Goal: Information Seeking & Learning: Find specific fact

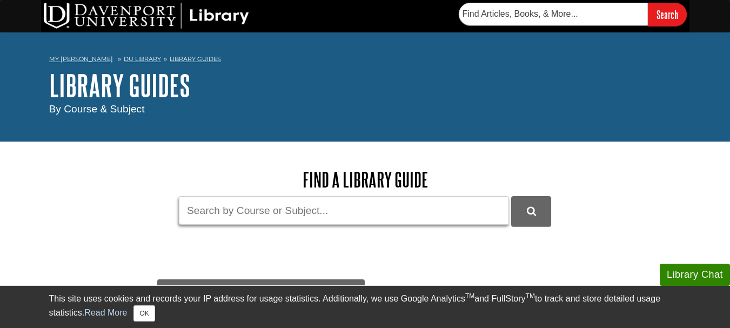
click at [244, 207] on input "Guide Search Terms" at bounding box center [344, 210] width 330 height 29
click at [511, 196] on button "submit" at bounding box center [531, 211] width 40 height 30
click at [246, 207] on input "database" at bounding box center [344, 210] width 330 height 29
type input "d"
click at [511, 196] on button "submit" at bounding box center [531, 211] width 40 height 30
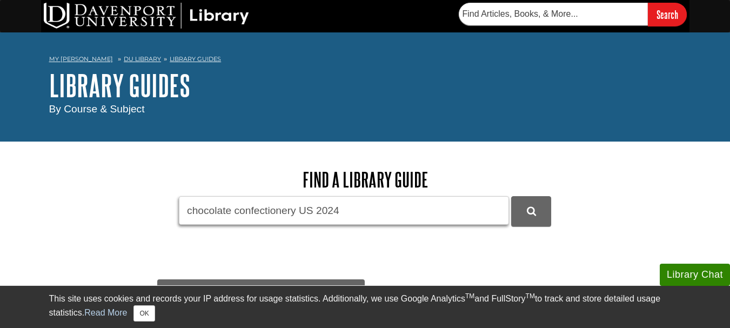
click at [296, 209] on input "chocolate confectionery US 2024" at bounding box center [344, 210] width 330 height 29
type input "chocolate confectionery- US- 2024"
click at [511, 196] on button "submit" at bounding box center [531, 211] width 40 height 30
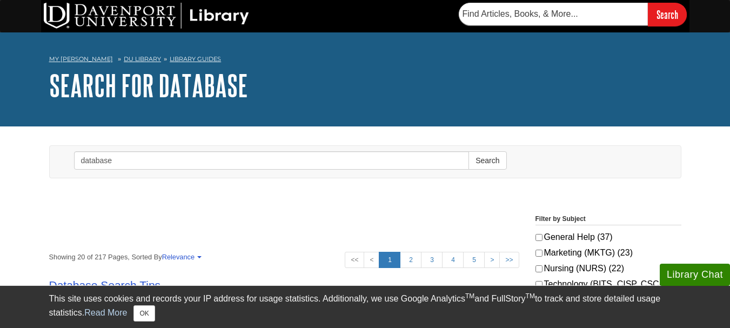
click at [556, 257] on label "Marketing (MKTG) (23)" at bounding box center [608, 252] width 146 height 13
click at [542, 257] on input "Marketing (MKTG) (23)" at bounding box center [538, 253] width 7 height 7
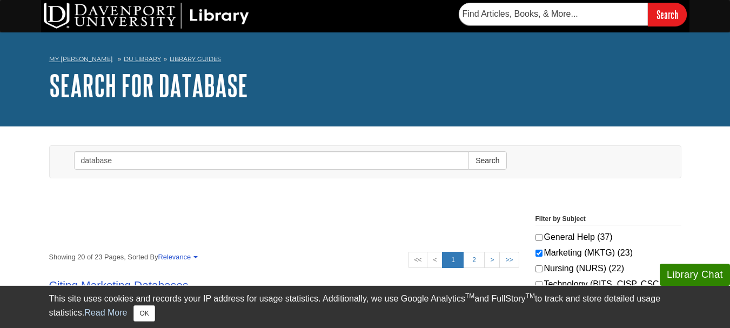
click at [580, 251] on label "Marketing (MKTG) (23)" at bounding box center [608, 252] width 146 height 13
click at [542, 251] on input "Marketing (MKTG) (23)" at bounding box center [538, 253] width 7 height 7
checkbox input "false"
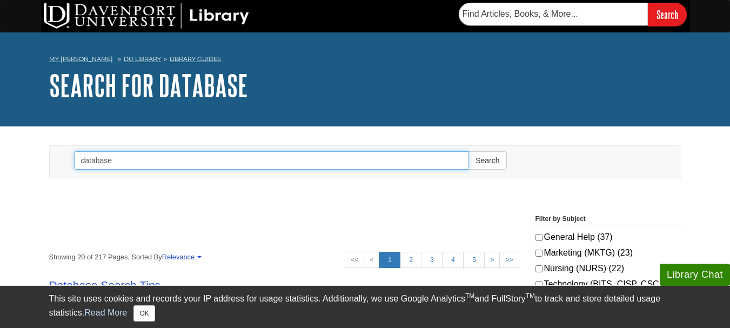
click at [178, 166] on input "database" at bounding box center [272, 160] width 396 height 18
type input "Confectionary in USA target market"
click at [468, 151] on button "Search" at bounding box center [487, 160] width 38 height 18
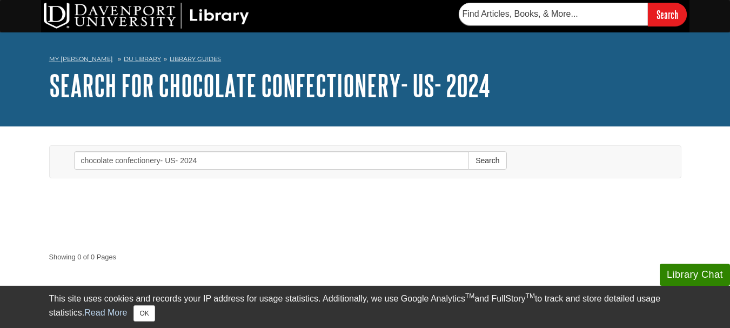
click at [235, 178] on div "Toggle navigation Search chocolate confectionery- US- 2024 Search" at bounding box center [365, 164] width 648 height 38
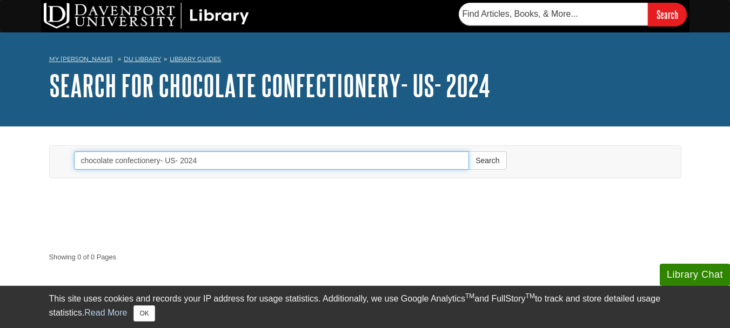
click at [238, 164] on input "chocolate confectionery- US- 2024" at bounding box center [272, 160] width 396 height 18
type input "c"
type input "mintel database"
click at [468, 151] on button "Search" at bounding box center [487, 160] width 38 height 18
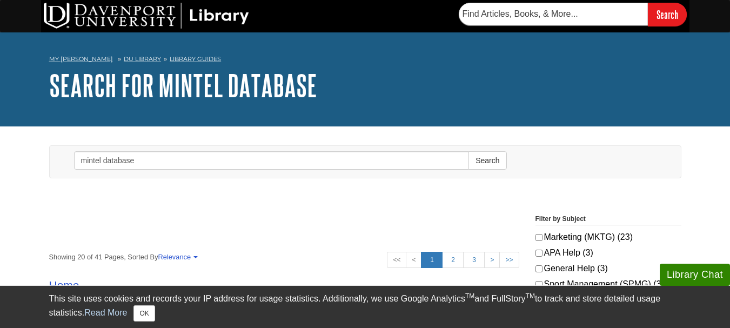
click at [619, 238] on label "Marketing (MKTG) (23)" at bounding box center [608, 237] width 146 height 13
click at [542, 238] on input "Marketing (MKTG) (23)" at bounding box center [538, 237] width 7 height 7
checkbox input "true"
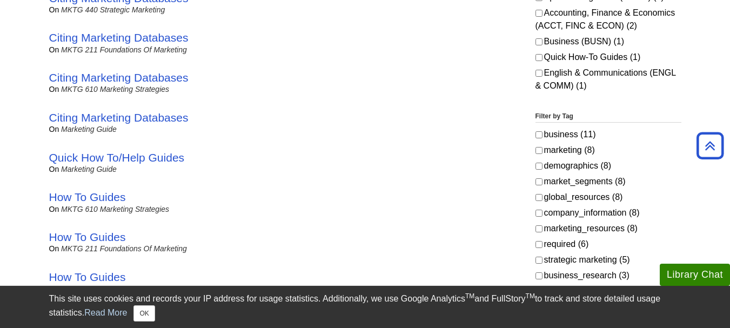
click at [545, 153] on label "marketing (8)" at bounding box center [608, 150] width 146 height 13
click at [542, 153] on input "marketing (8)" at bounding box center [538, 150] width 7 height 7
checkbox input "true"
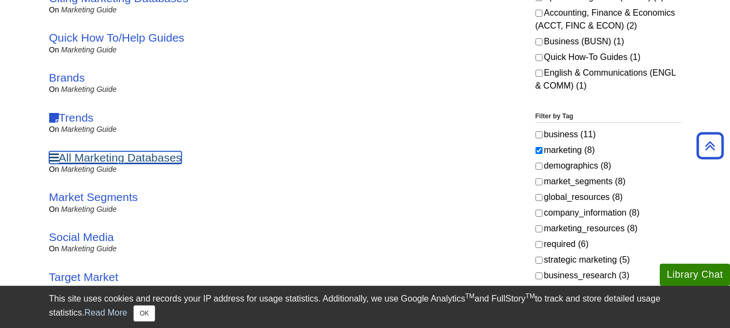
click at [90, 158] on link "All Marketing Databases" at bounding box center [115, 157] width 133 height 12
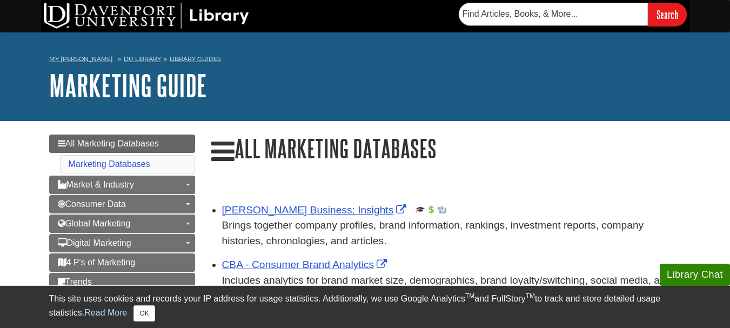
scroll to position [287, 0]
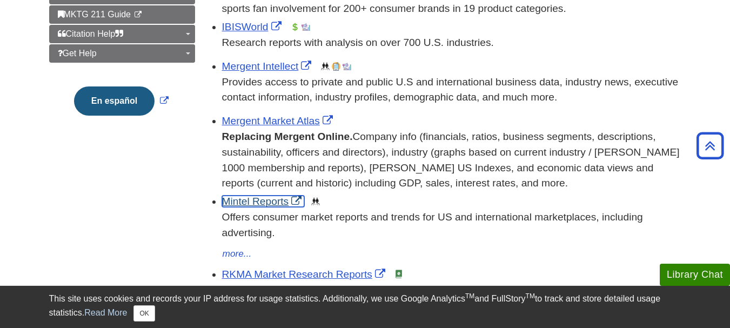
click at [265, 199] on link "Mintel Reports" at bounding box center [263, 201] width 83 height 11
